Goal: Information Seeking & Learning: Learn about a topic

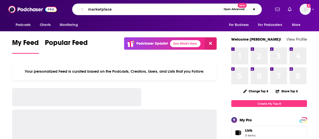
type input "marketplace"
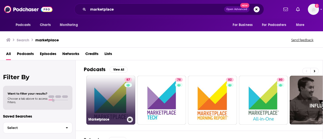
click at [105, 96] on link "87 Marketplace" at bounding box center [110, 100] width 49 height 49
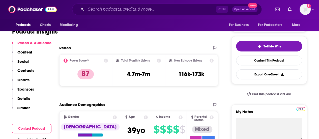
scroll to position [103, 0]
